Goal: Feedback & Contribution: Submit feedback/report problem

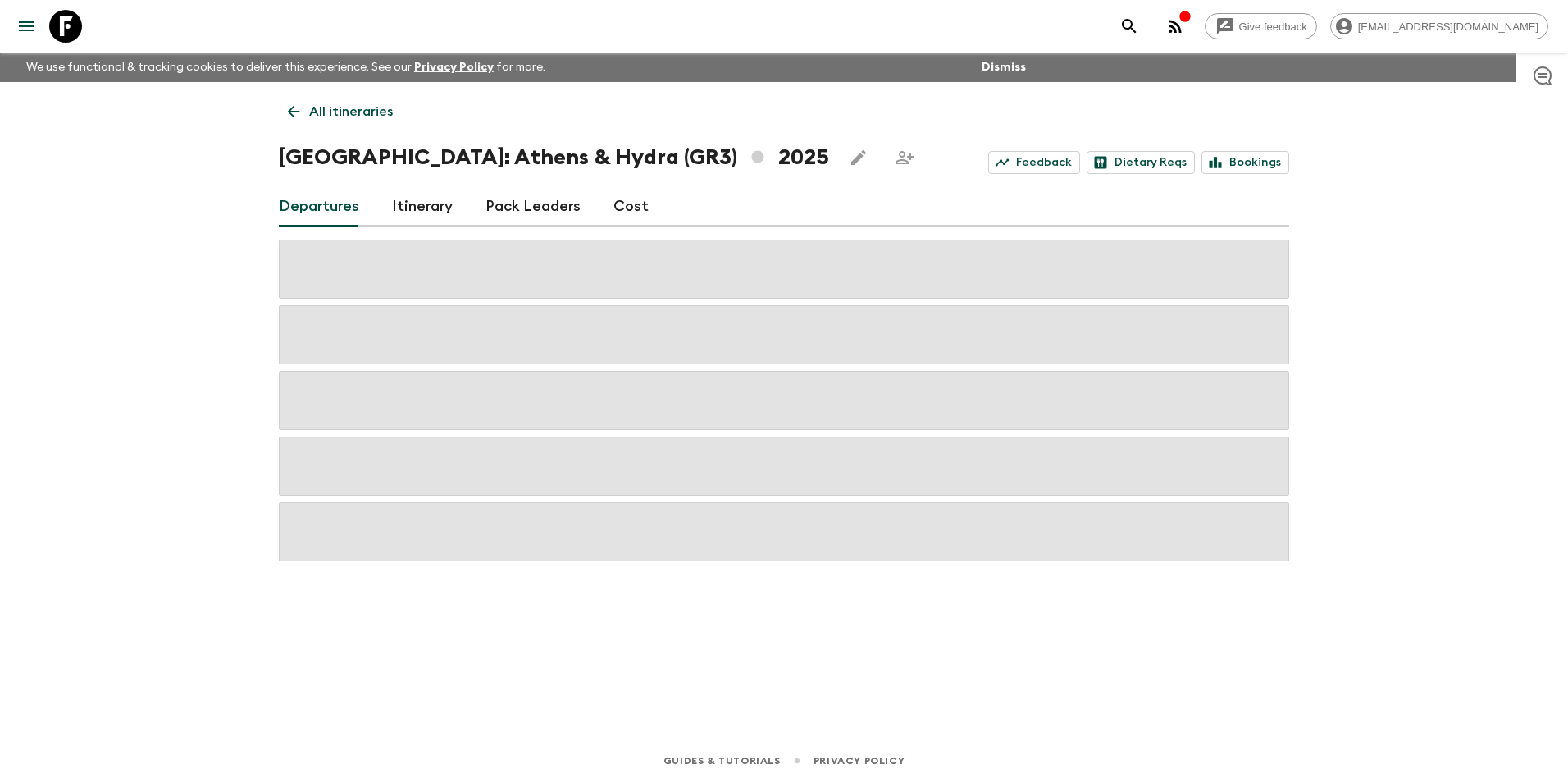
click at [328, 117] on p "All itineraries" at bounding box center [351, 112] width 84 height 20
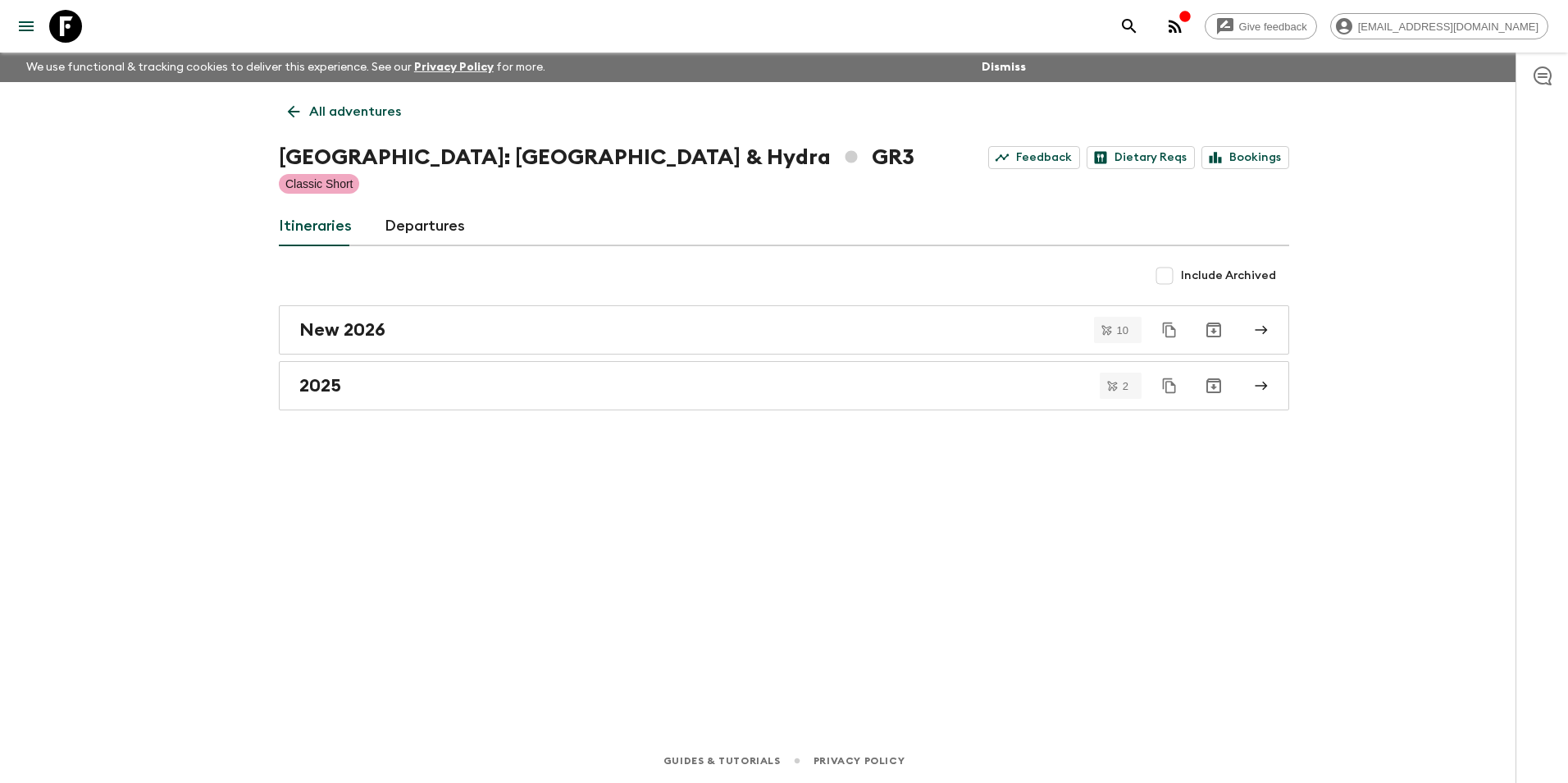
click at [300, 118] on icon at bounding box center [294, 112] width 18 height 18
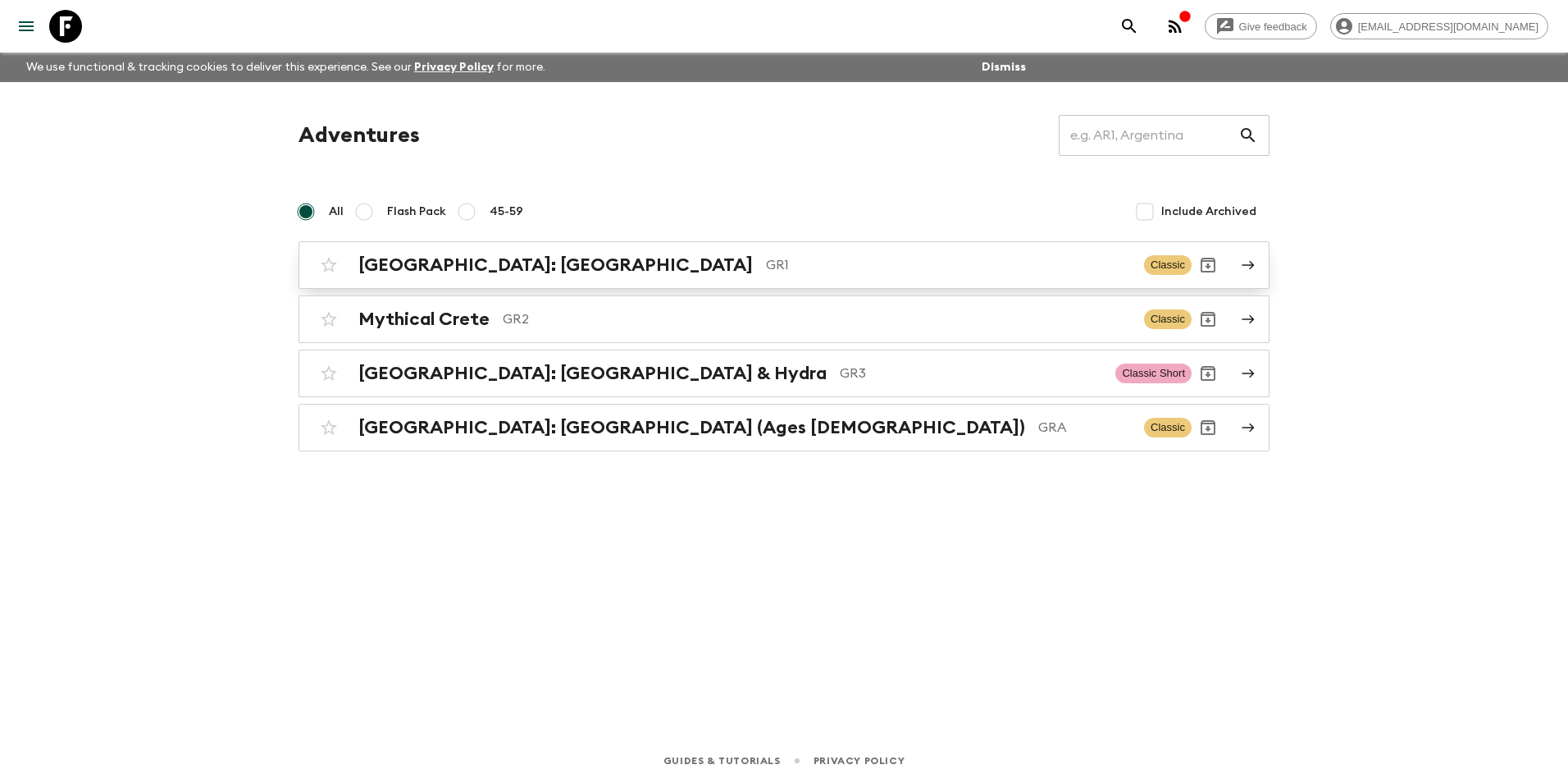
click at [431, 262] on h2 "[GEOGRAPHIC_DATA]: [GEOGRAPHIC_DATA]" at bounding box center [555, 265] width 395 height 22
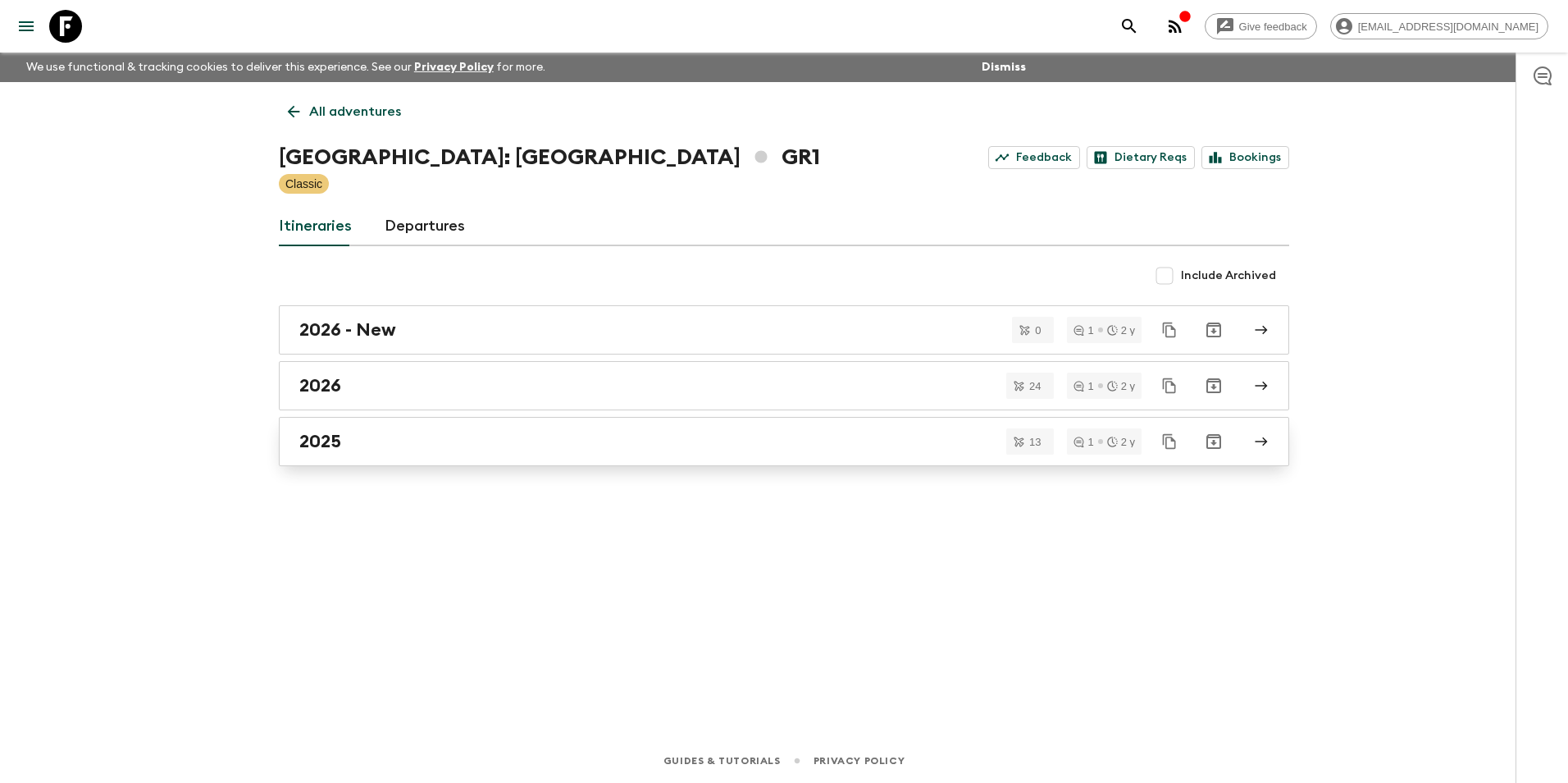
click at [328, 427] on link "2025" at bounding box center [784, 441] width 1010 height 49
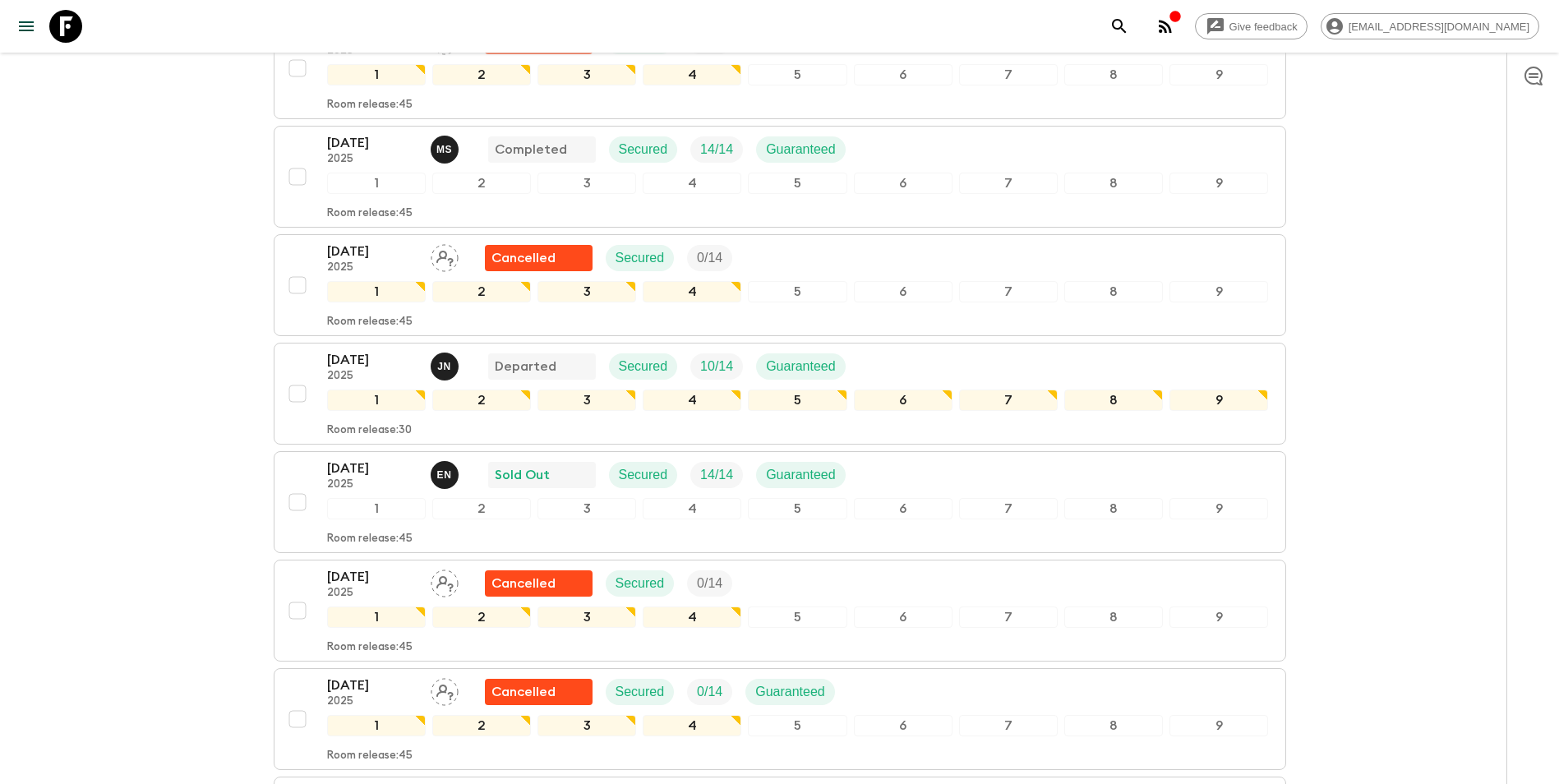
scroll to position [1119, 0]
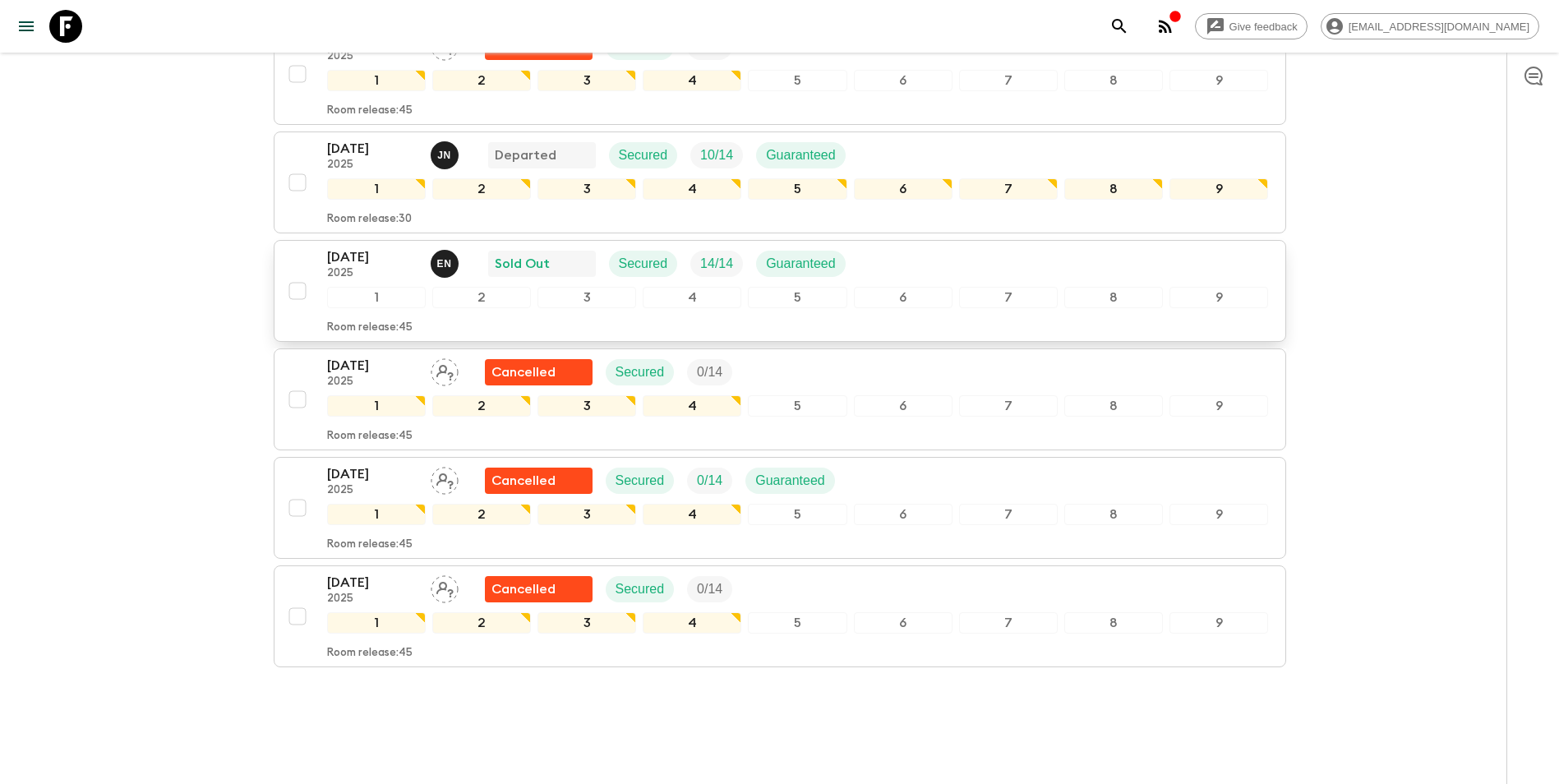
click at [348, 247] on p "[DATE]" at bounding box center [372, 257] width 90 height 20
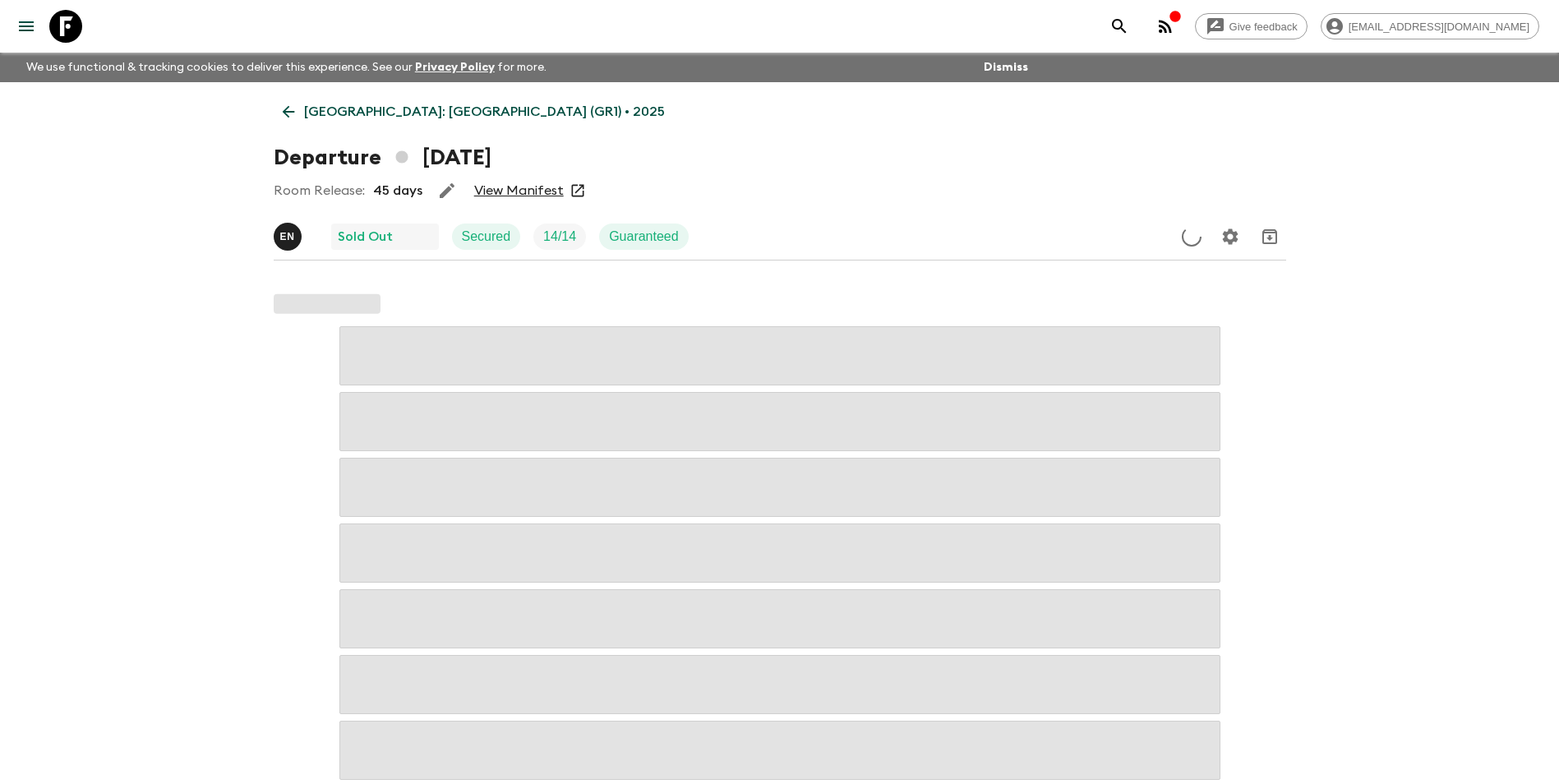
click at [508, 196] on link "View Manifest" at bounding box center [519, 191] width 90 height 17
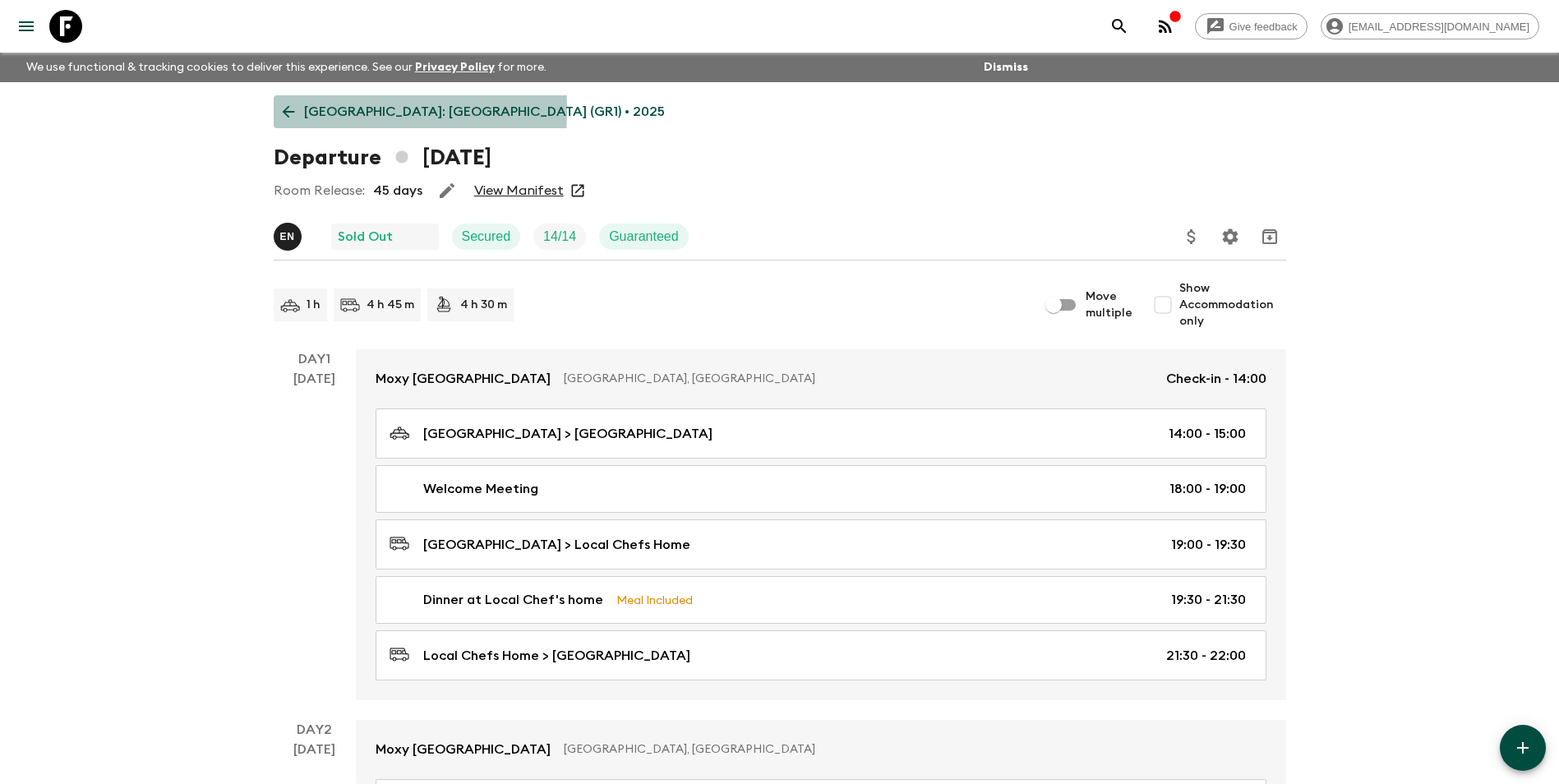
click at [326, 110] on p "[GEOGRAPHIC_DATA]: [GEOGRAPHIC_DATA] (GR1) • 2025" at bounding box center [484, 112] width 361 height 20
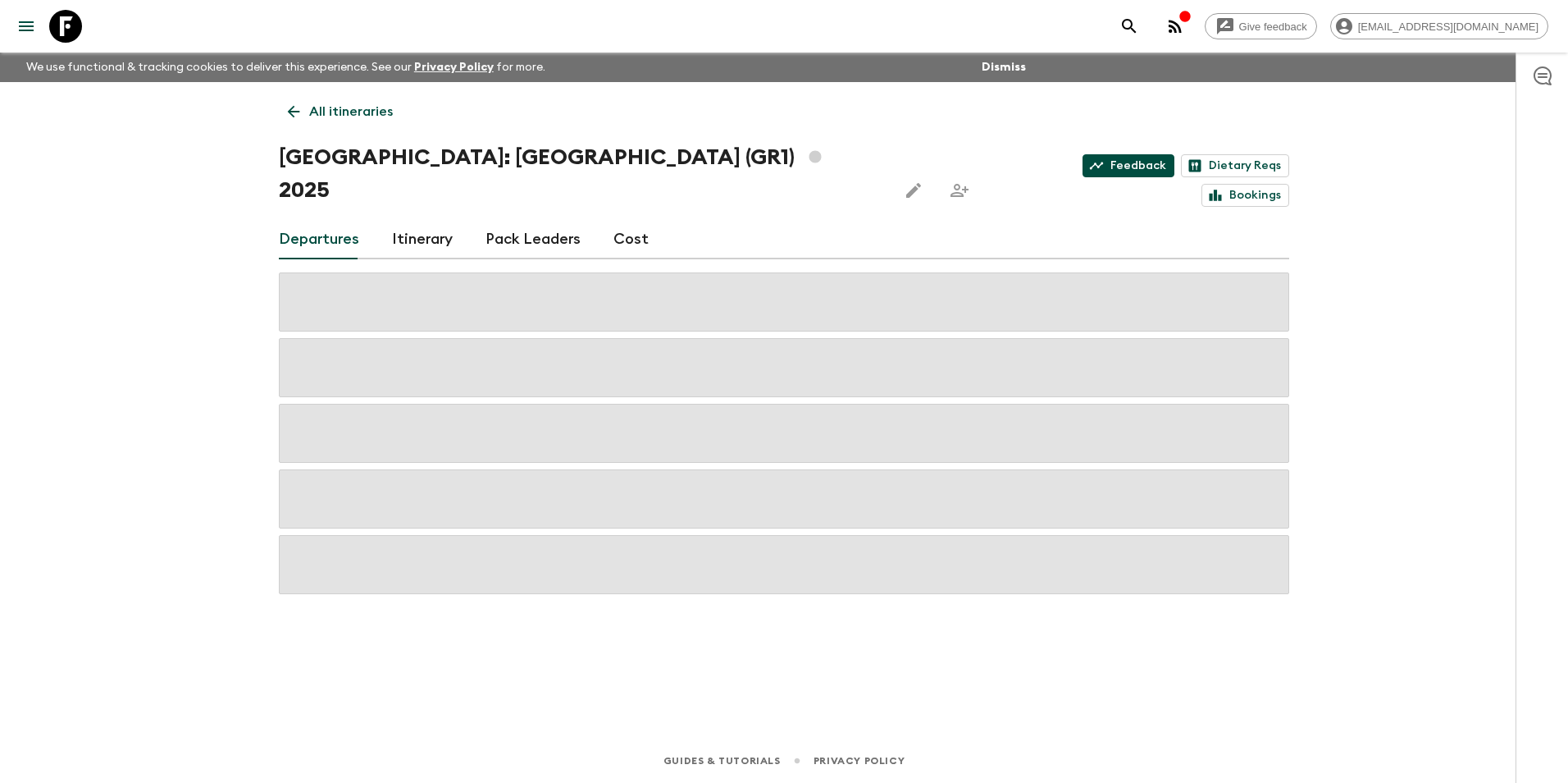
click at [1082, 168] on link "Feedback" at bounding box center [1128, 166] width 92 height 23
